Goal: Check status: Check status

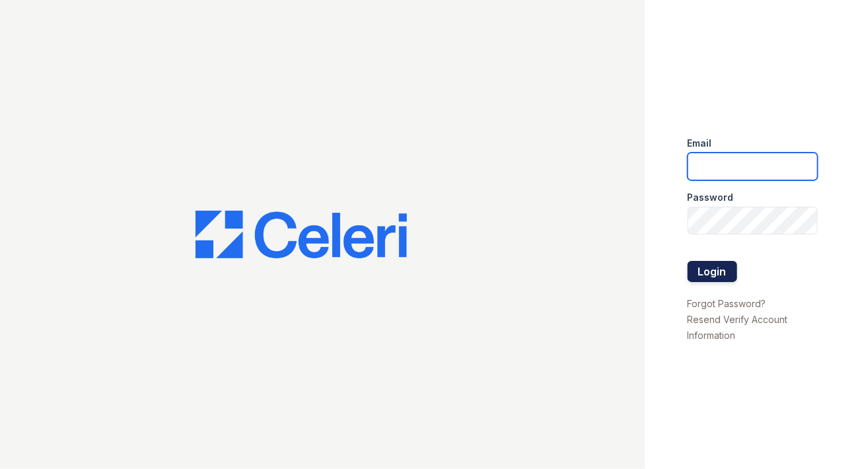
type input "michelle.diaz@greystar.com"
click at [700, 271] on button "Login" at bounding box center [712, 271] width 50 height 21
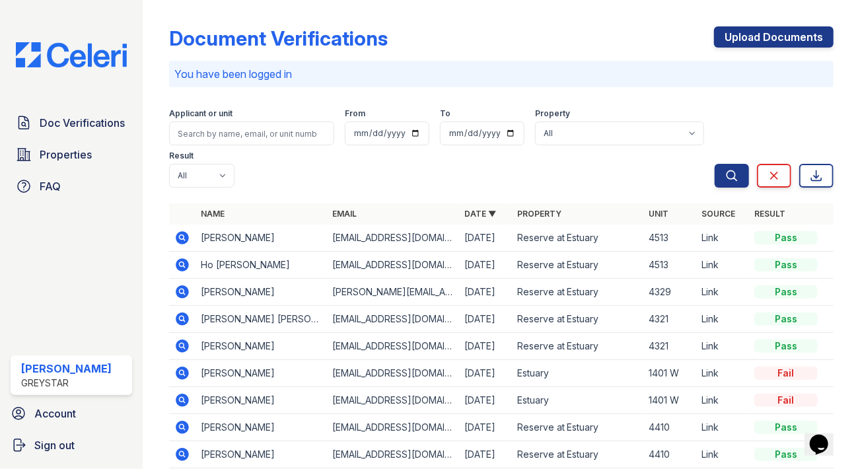
click at [184, 290] on icon at bounding box center [182, 292] width 16 height 16
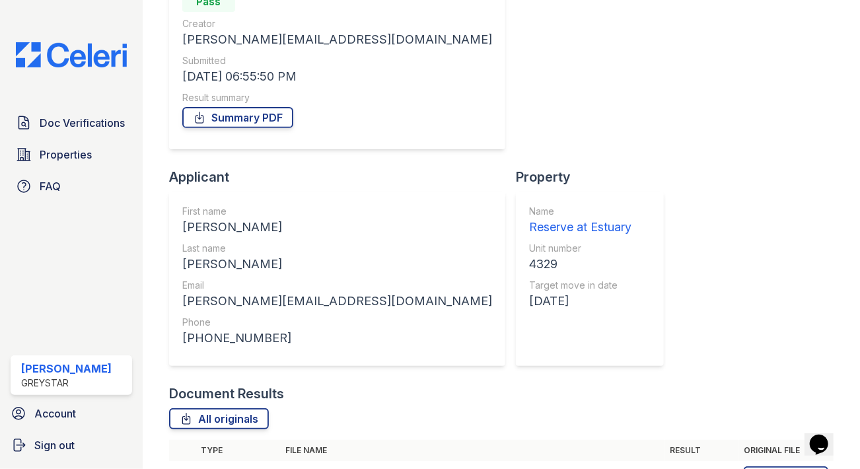
scroll to position [215, 0]
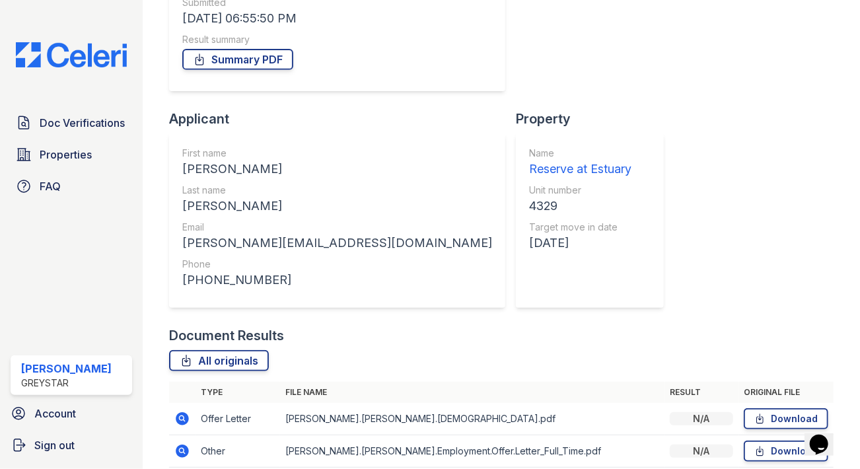
click at [182, 416] on icon at bounding box center [181, 417] width 3 height 3
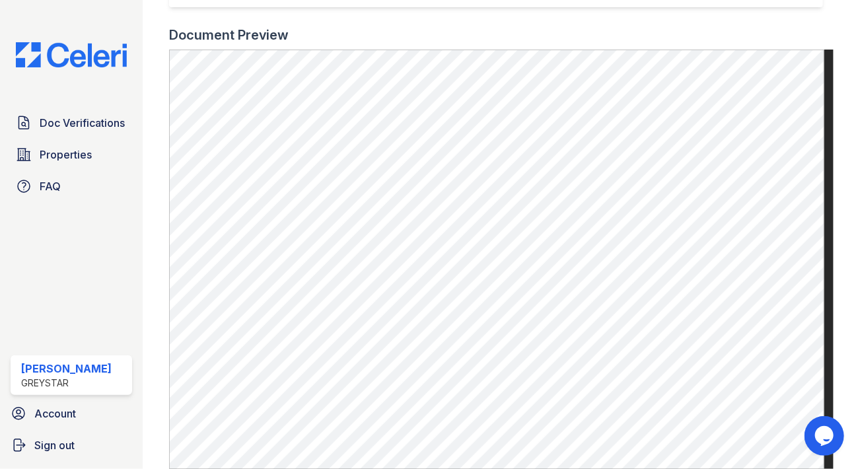
scroll to position [493, 0]
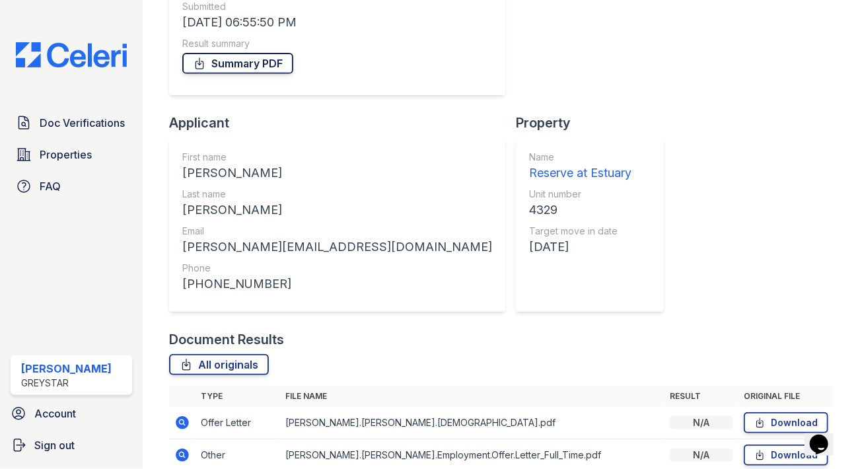
scroll to position [213, 0]
click at [182, 451] on icon at bounding box center [181, 452] width 3 height 3
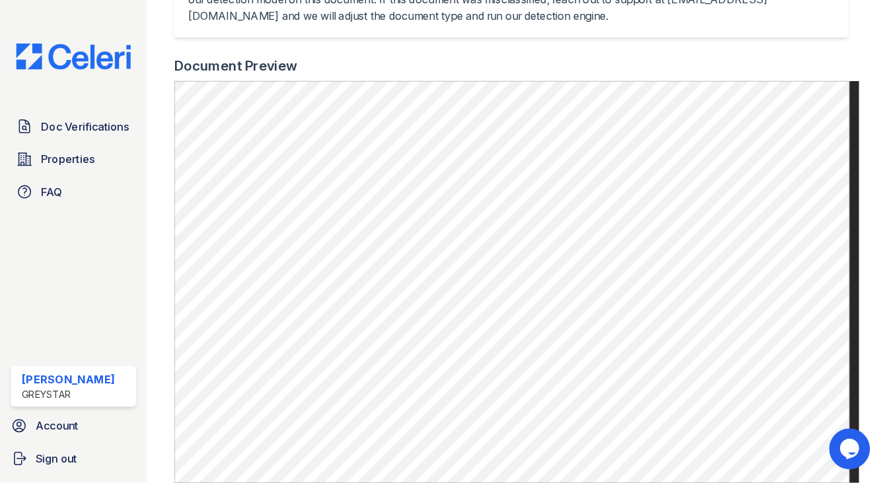
scroll to position [394, 0]
